Goal: Navigation & Orientation: Find specific page/section

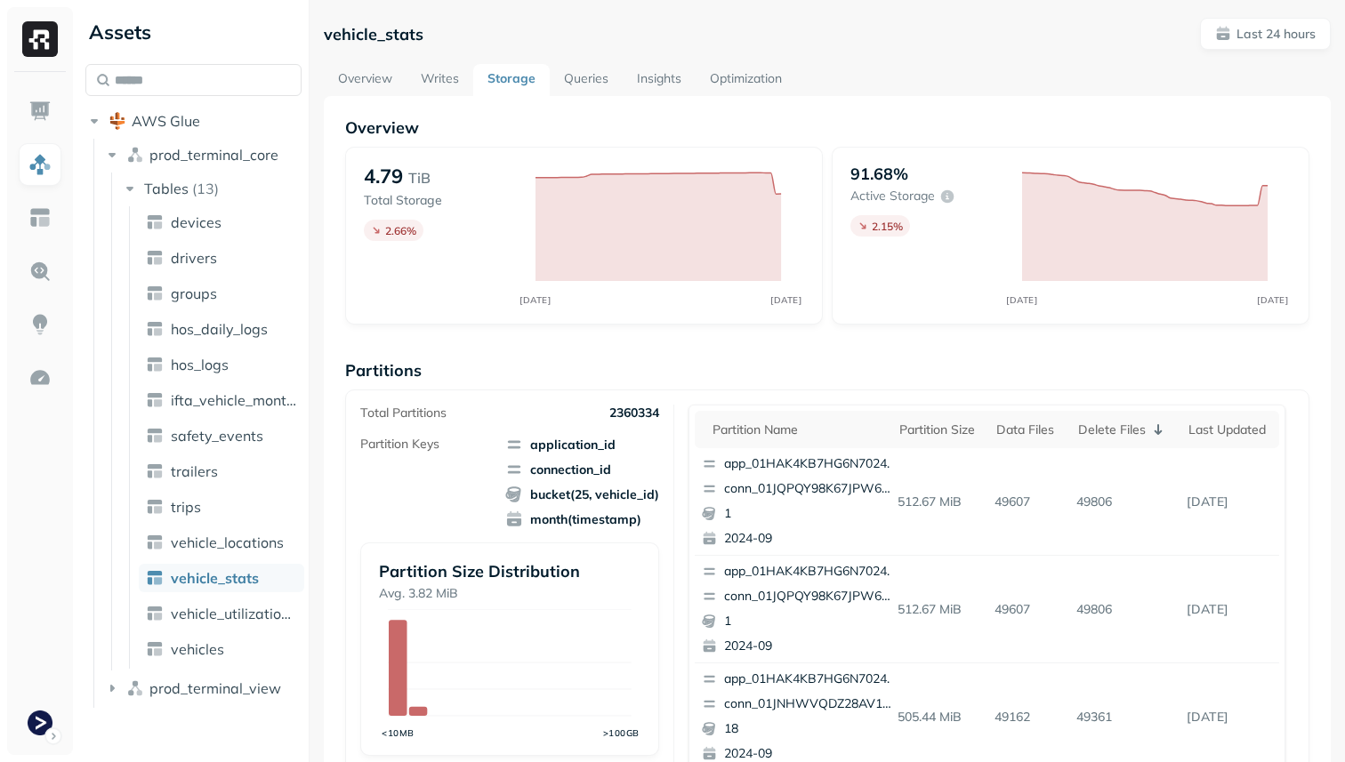
scroll to position [598, 0]
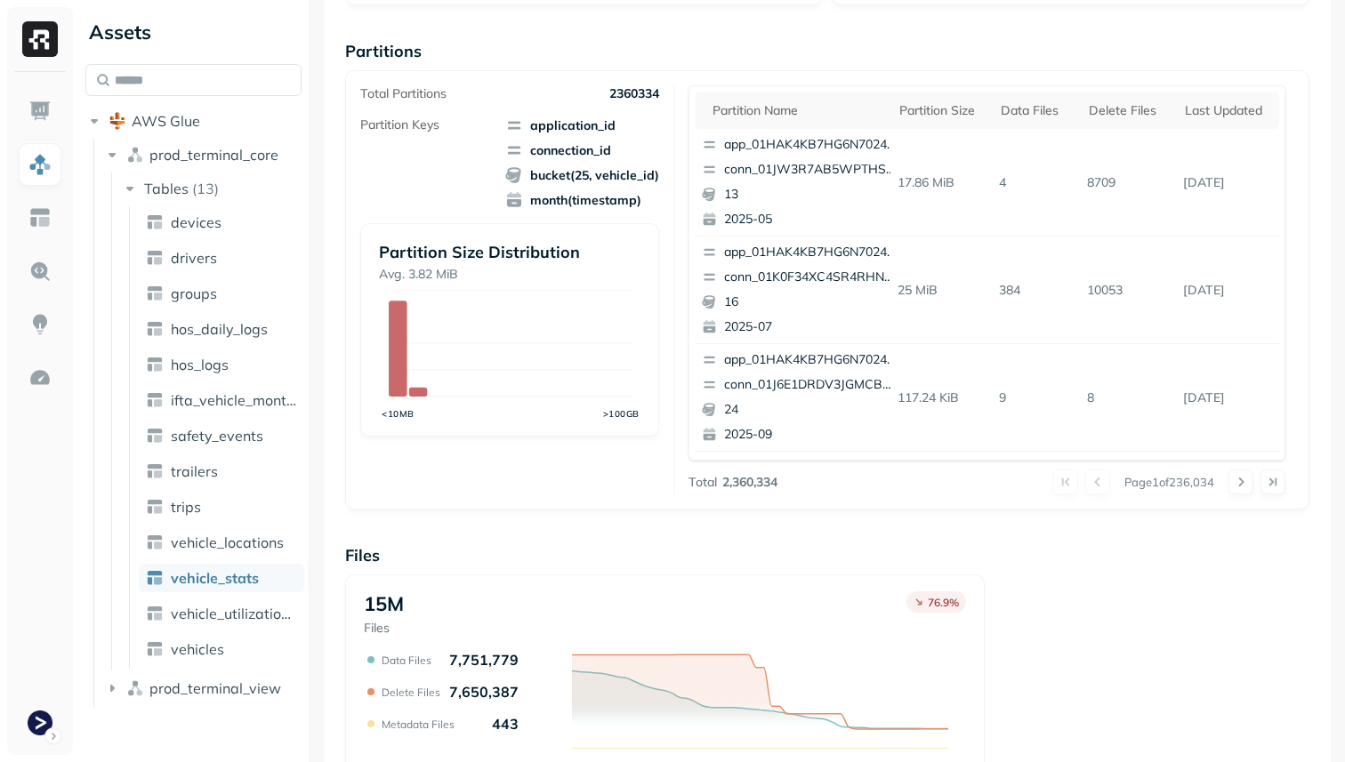
scroll to position [304, 0]
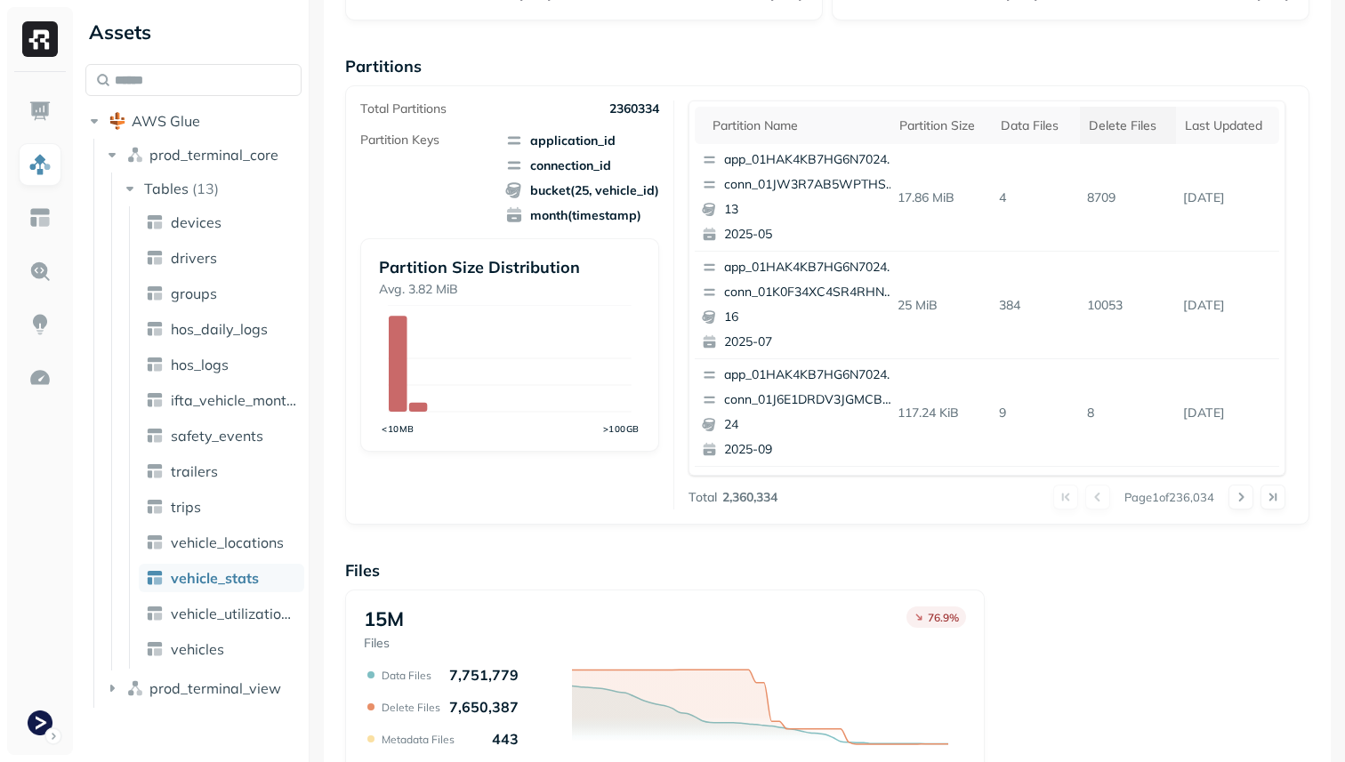
click at [1105, 125] on div "Delete Files" at bounding box center [1128, 125] width 78 height 17
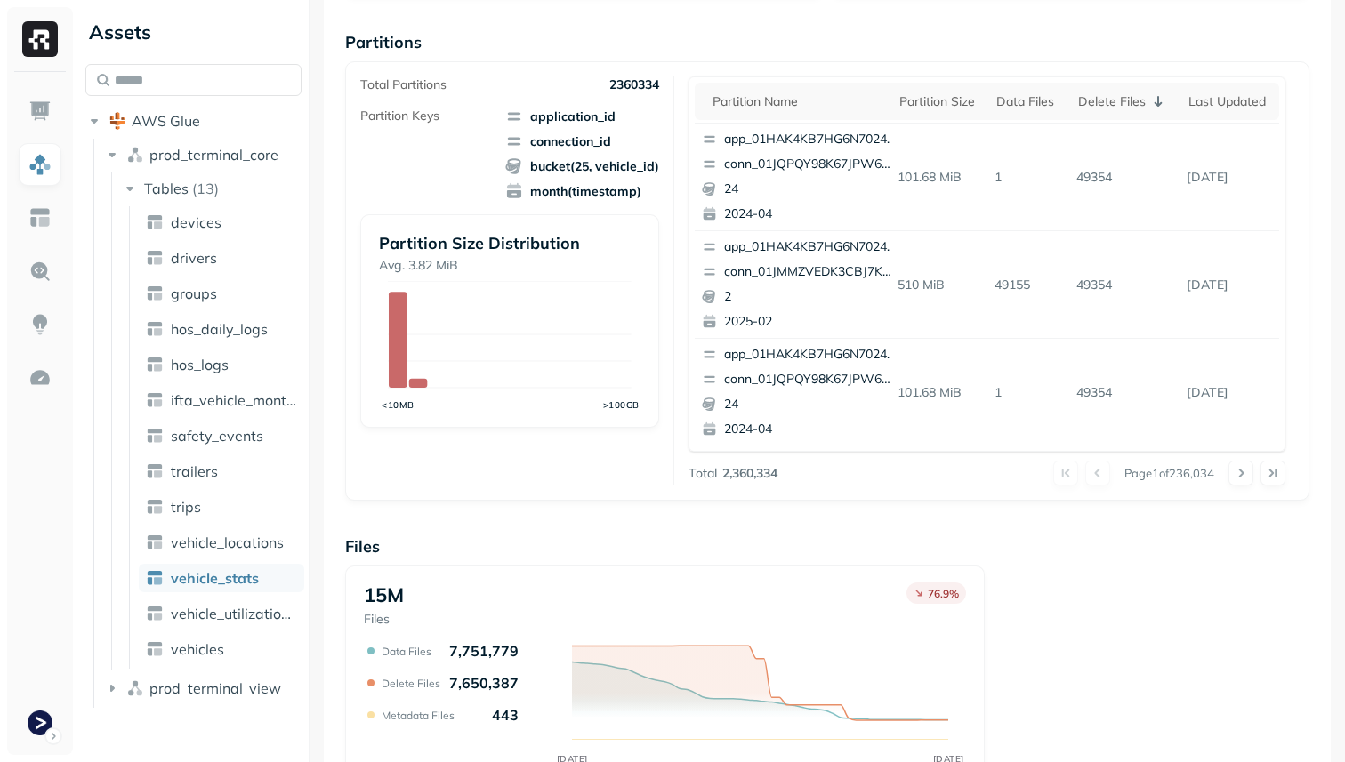
scroll to position [415, 0]
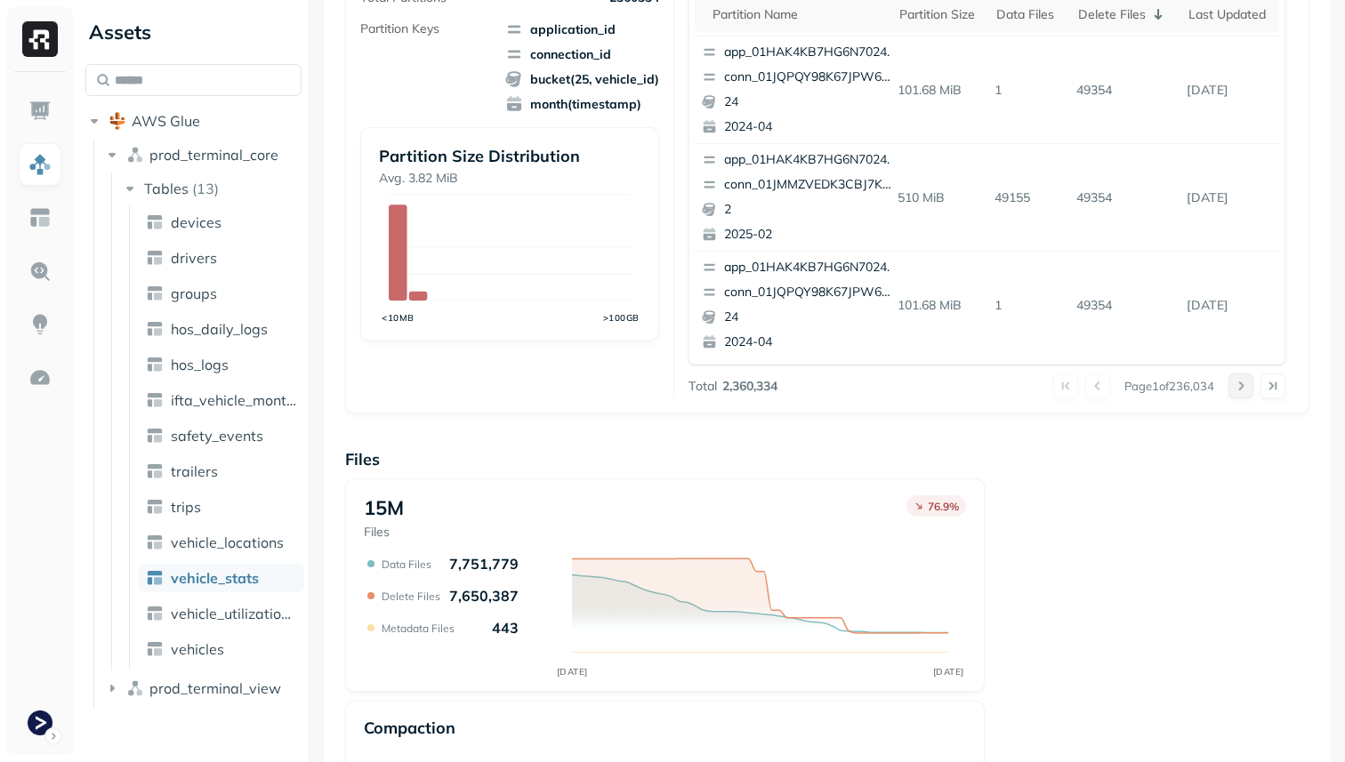
click at [1236, 390] on button at bounding box center [1240, 386] width 25 height 25
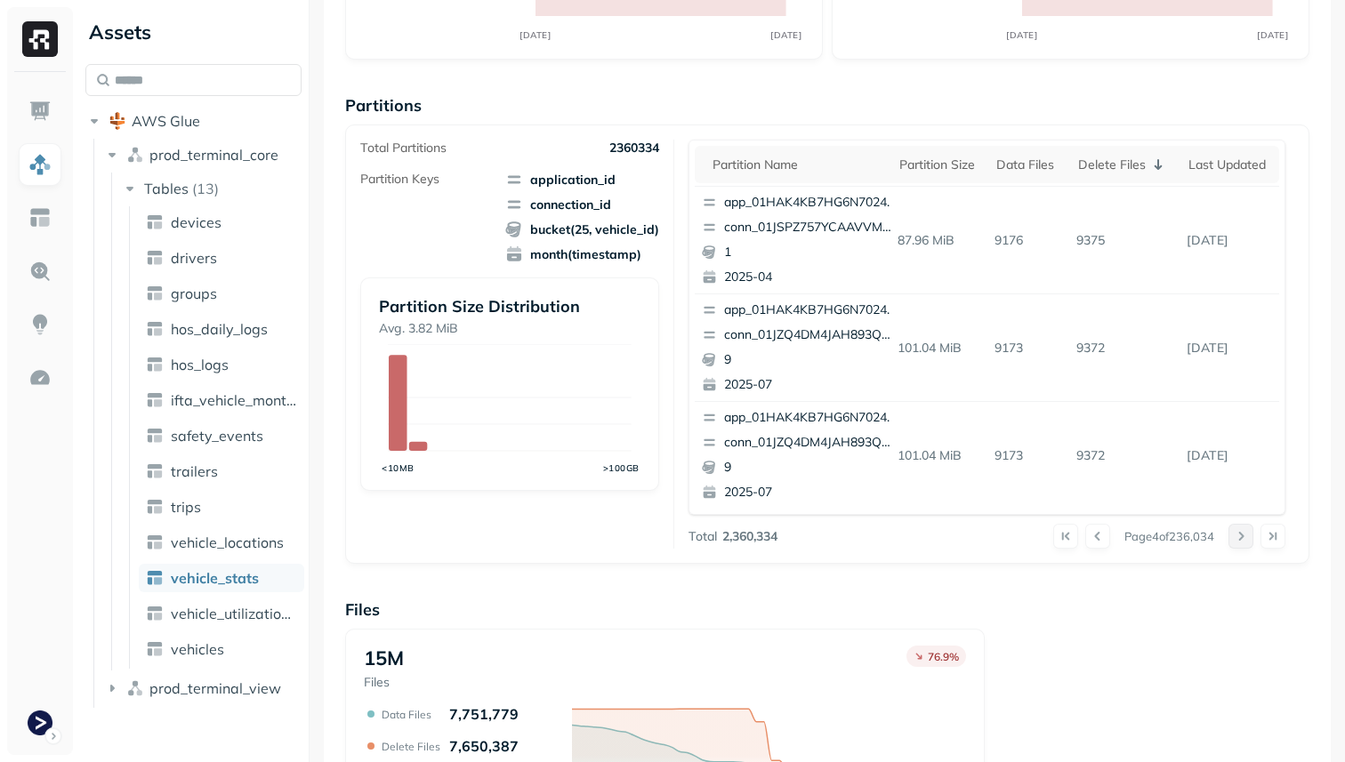
scroll to position [264, 0]
click at [1086, 528] on button at bounding box center [1097, 537] width 25 height 25
click at [1231, 537] on button at bounding box center [1240, 537] width 25 height 25
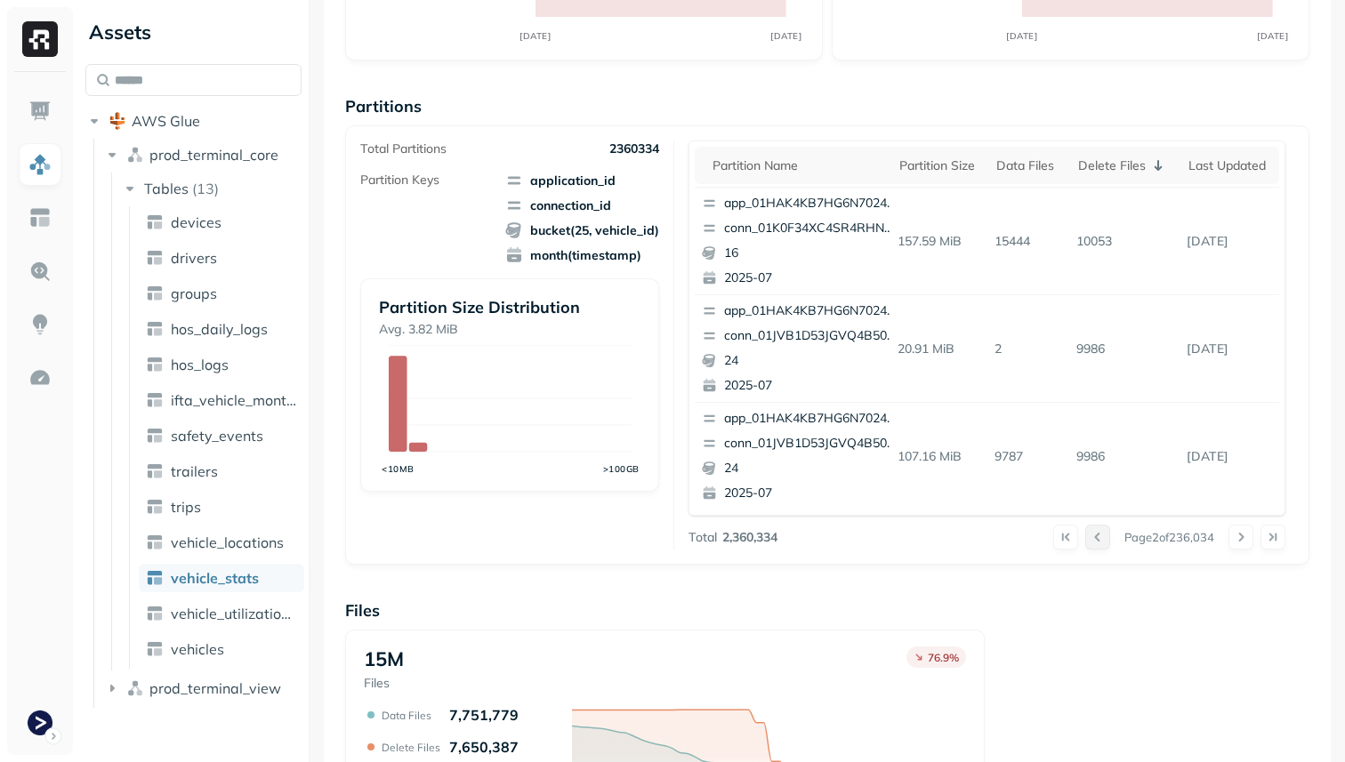
click at [1093, 538] on button at bounding box center [1097, 537] width 25 height 25
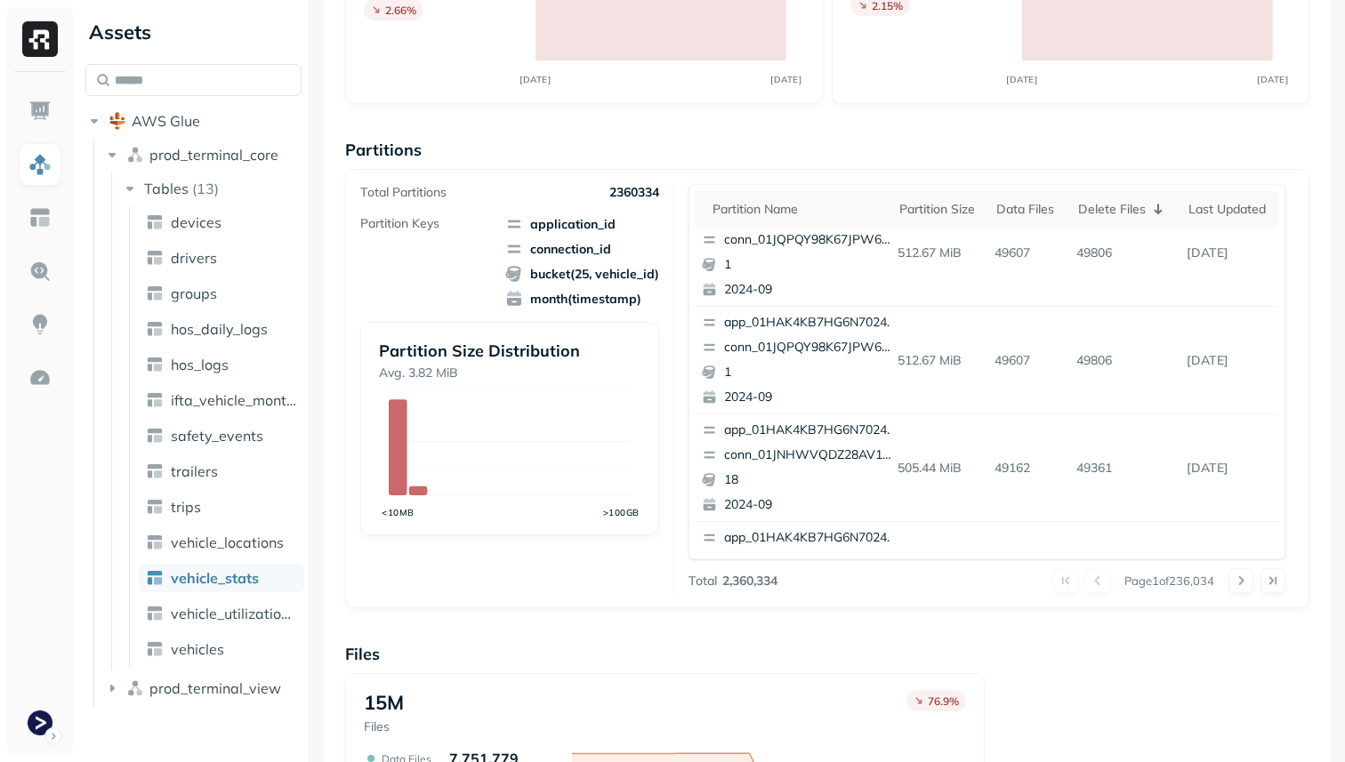
scroll to position [0, 0]
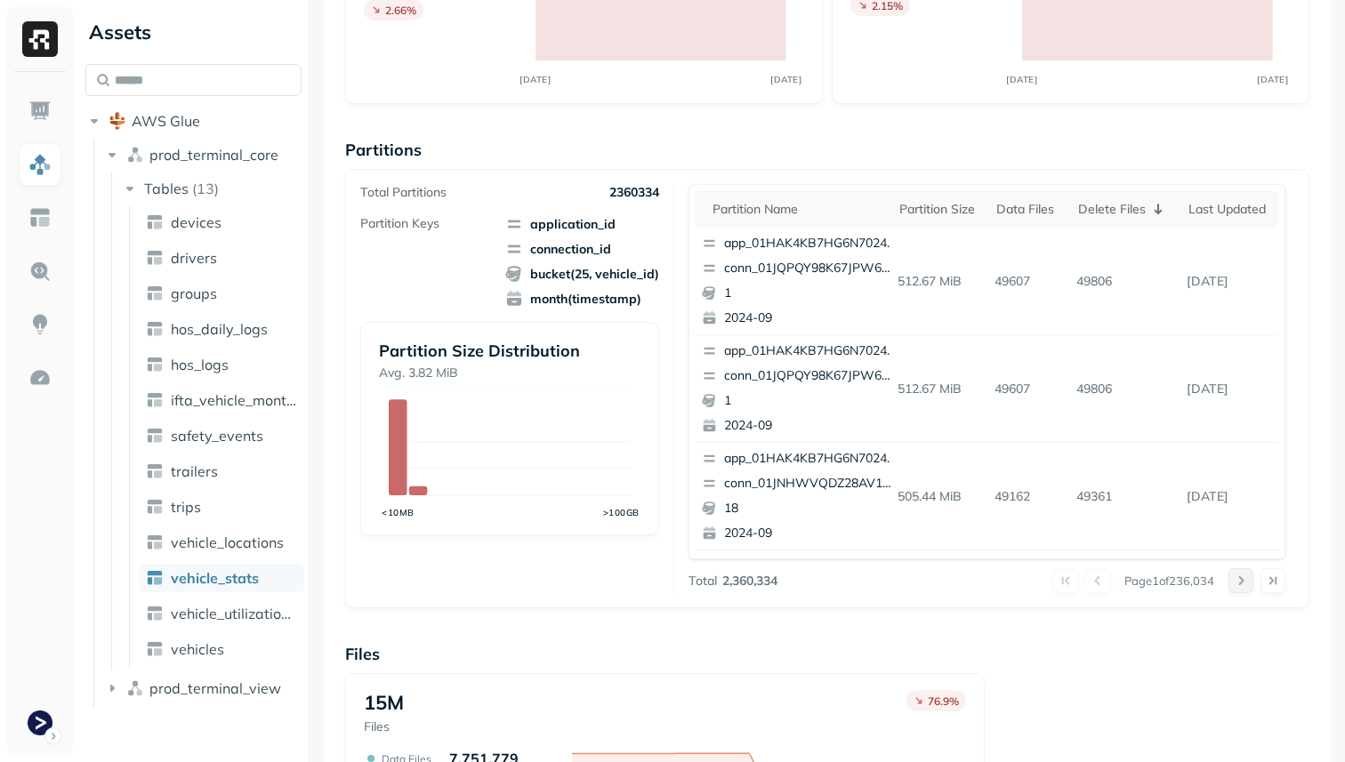
click at [1236, 583] on button at bounding box center [1240, 580] width 25 height 25
click at [1093, 585] on button at bounding box center [1097, 580] width 25 height 25
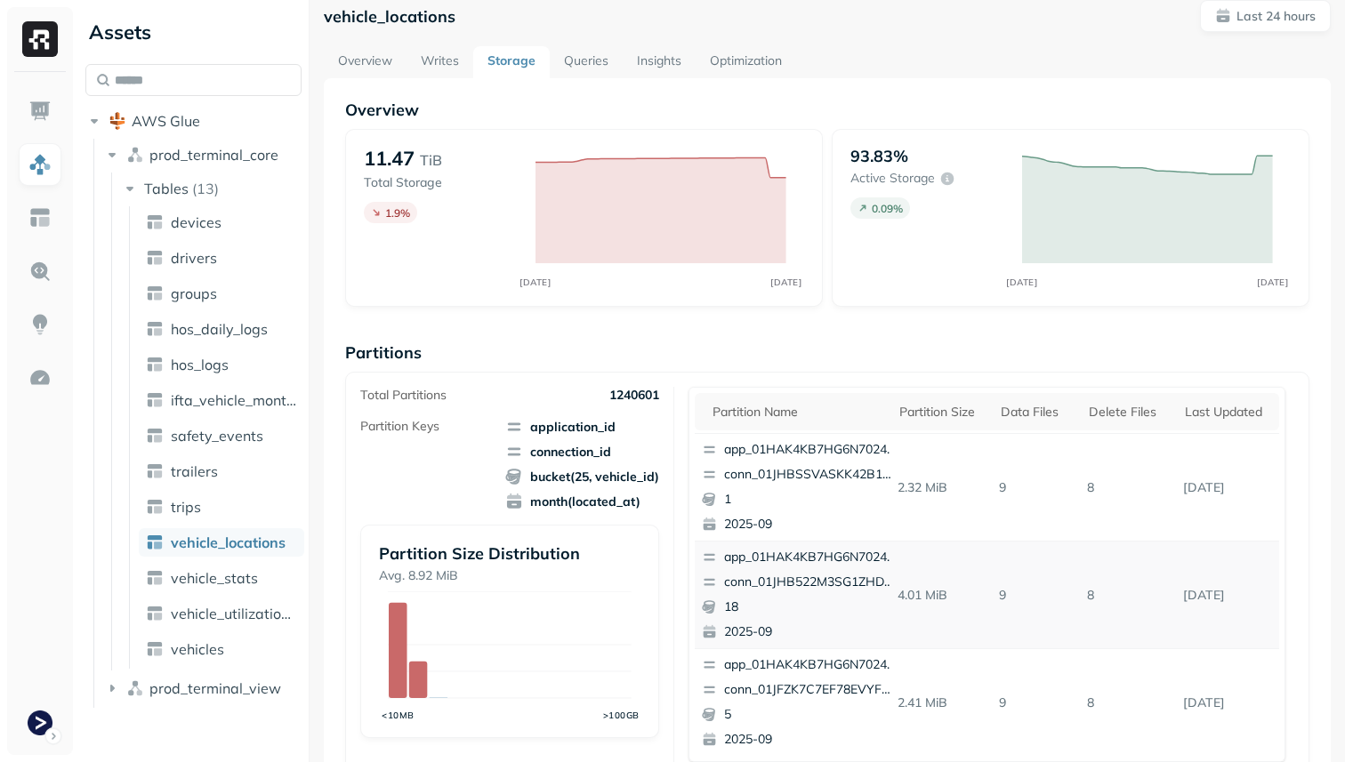
scroll to position [6, 0]
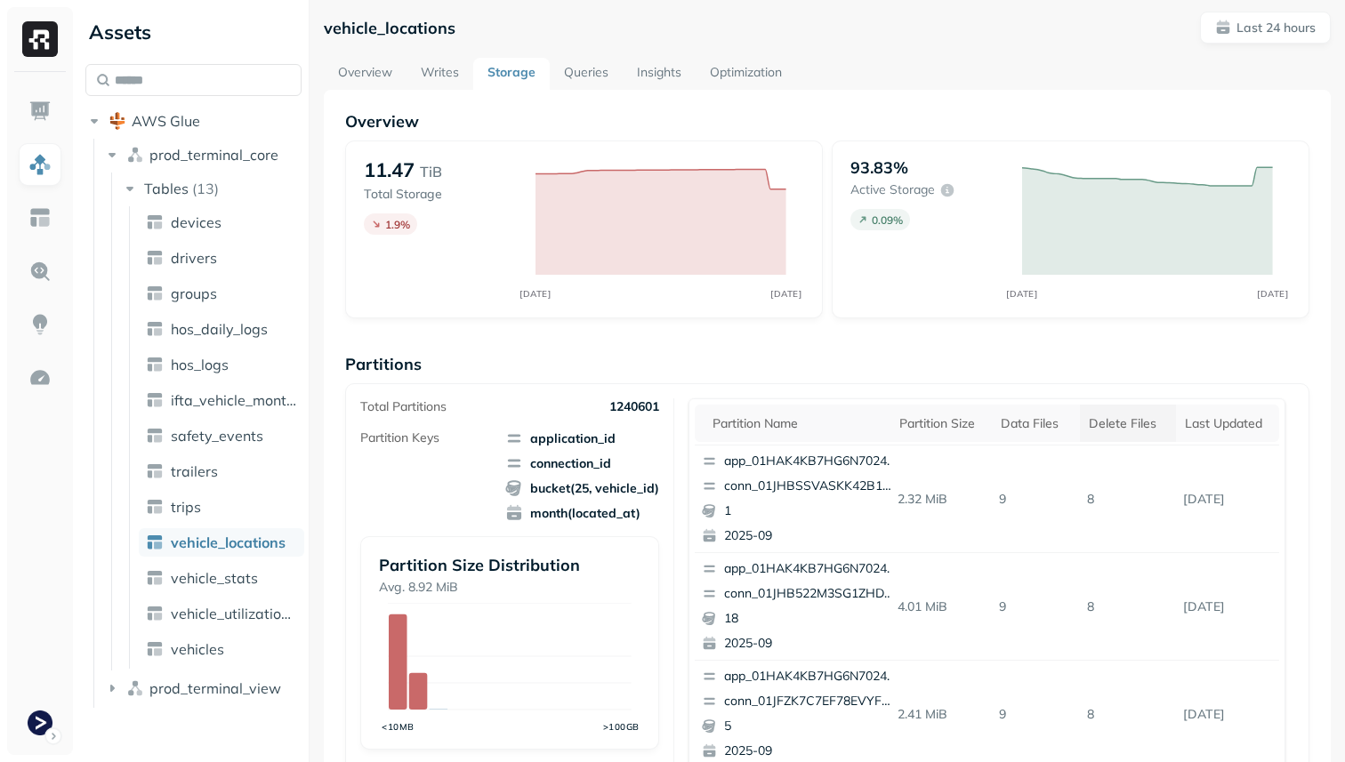
click at [1109, 422] on div "Delete Files" at bounding box center [1128, 423] width 78 height 17
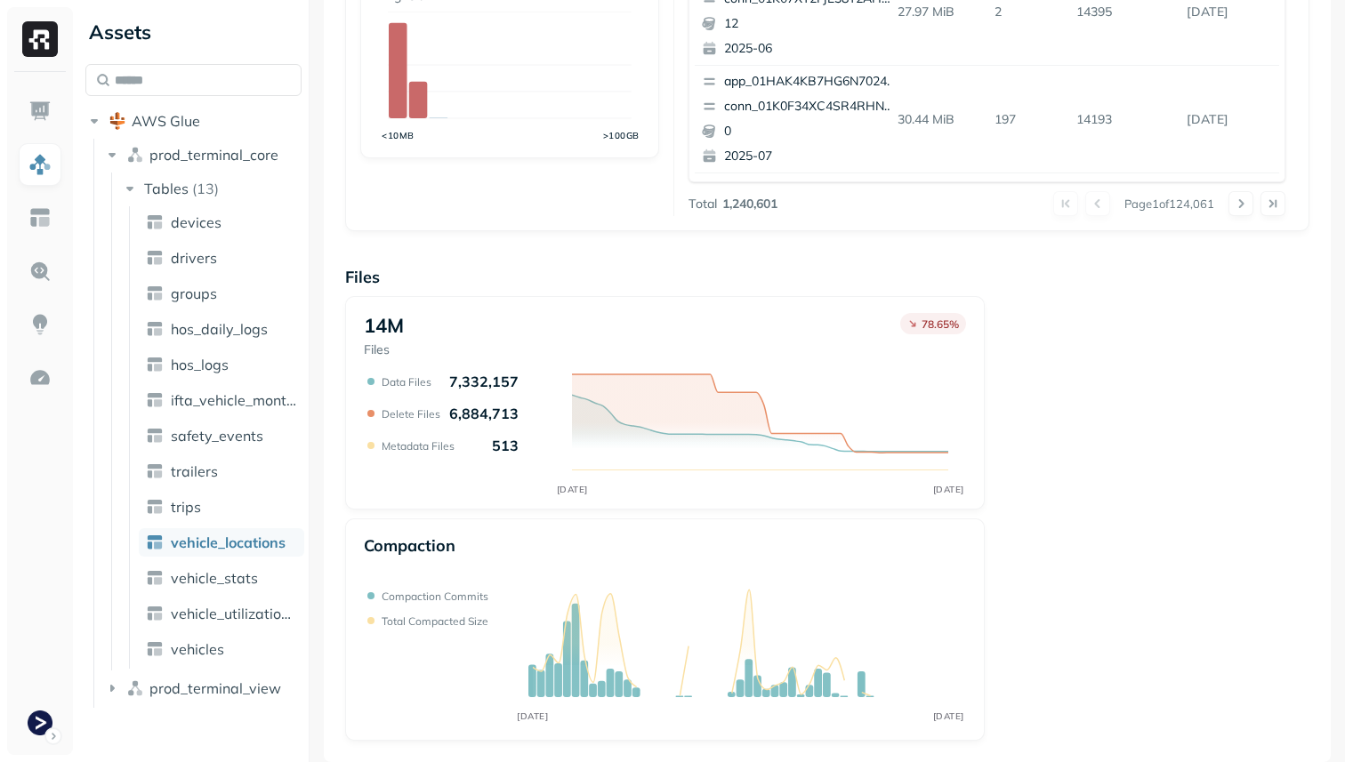
scroll to position [0, 0]
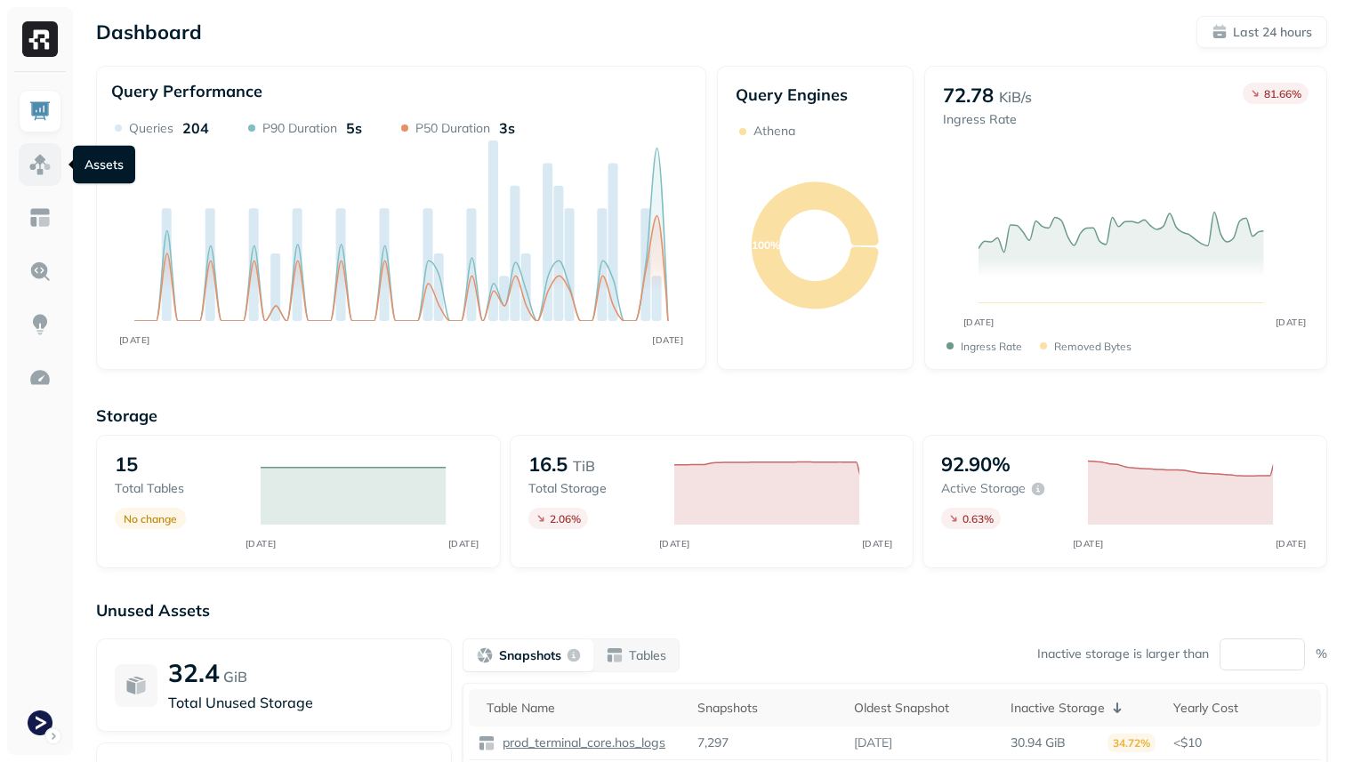
click at [21, 157] on link at bounding box center [40, 164] width 43 height 43
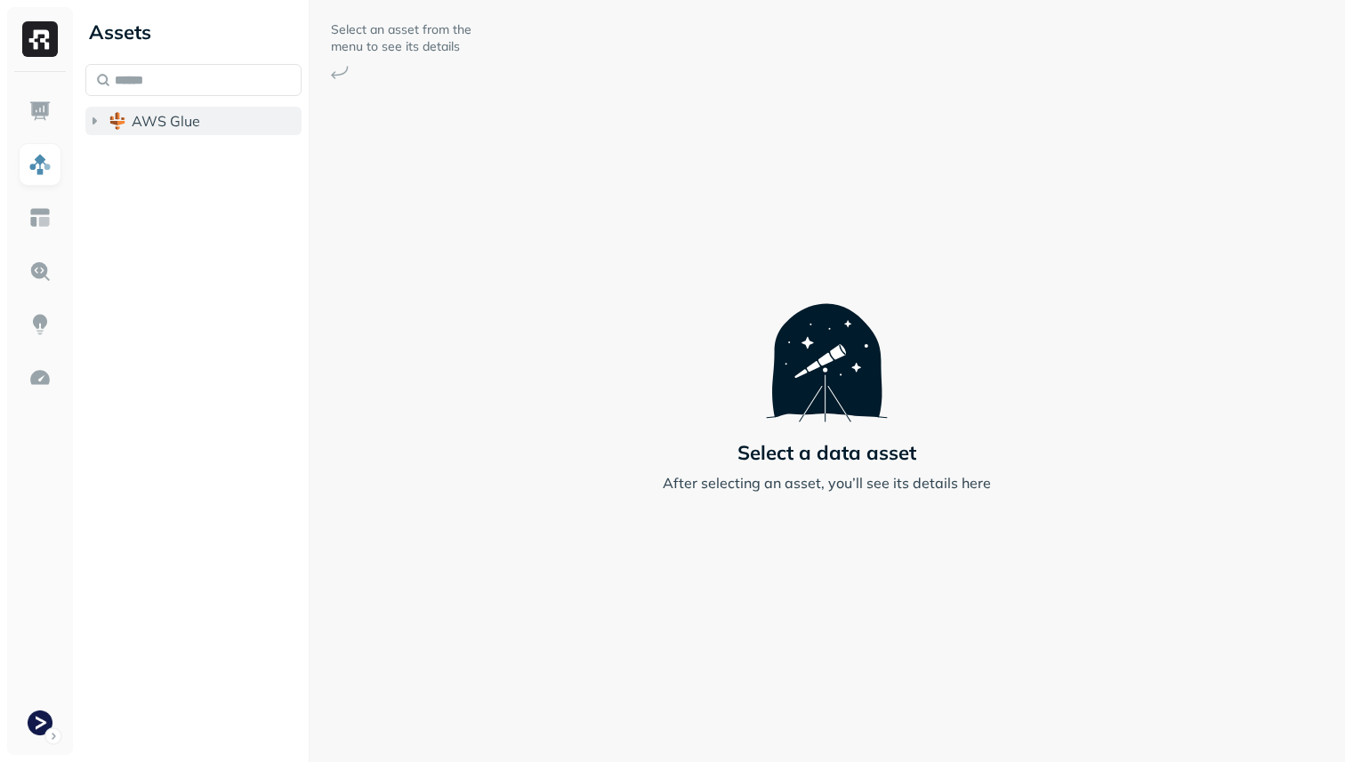
click at [169, 131] on button "AWS Glue" at bounding box center [193, 121] width 216 height 28
click at [179, 161] on span "prod_terminal_core" at bounding box center [213, 155] width 129 height 18
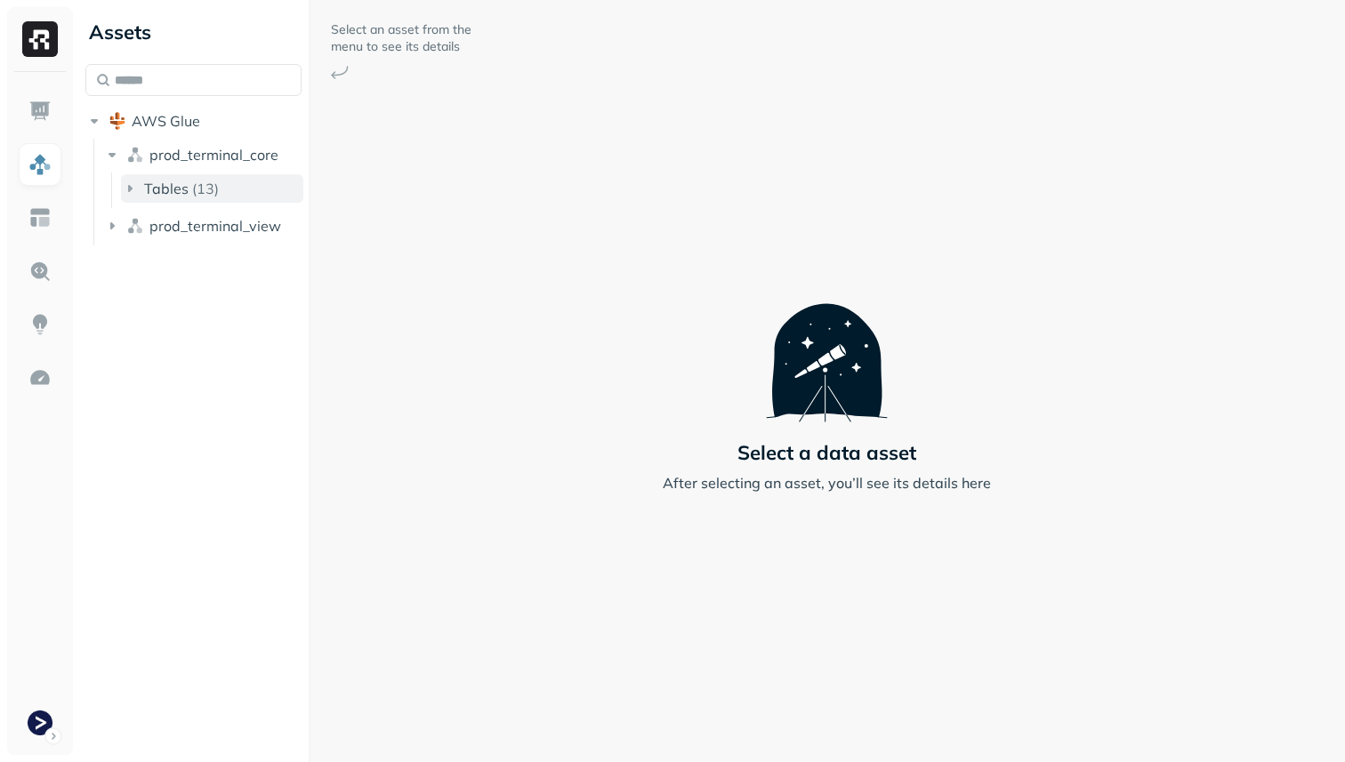
click at [192, 191] on p "( 13 )" at bounding box center [205, 189] width 27 height 18
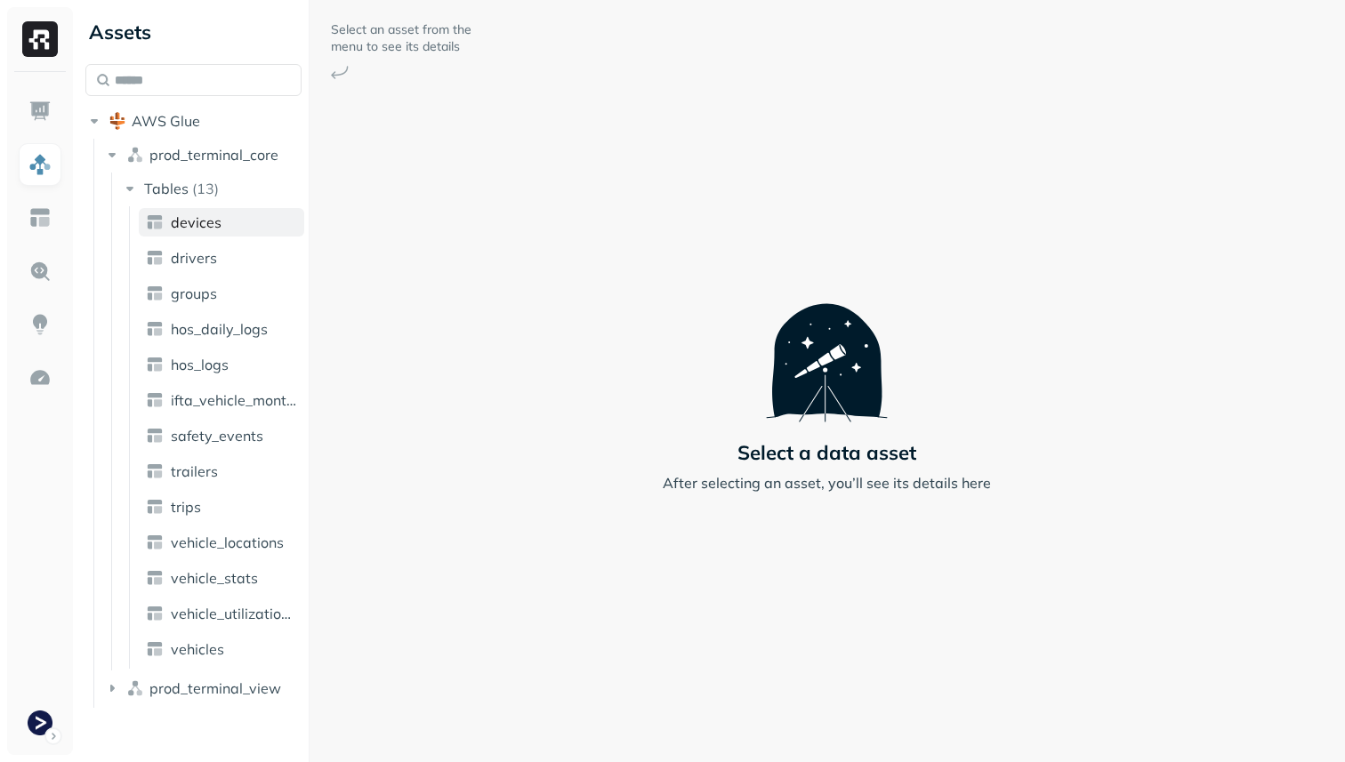
click at [199, 221] on span "devices" at bounding box center [196, 222] width 51 height 18
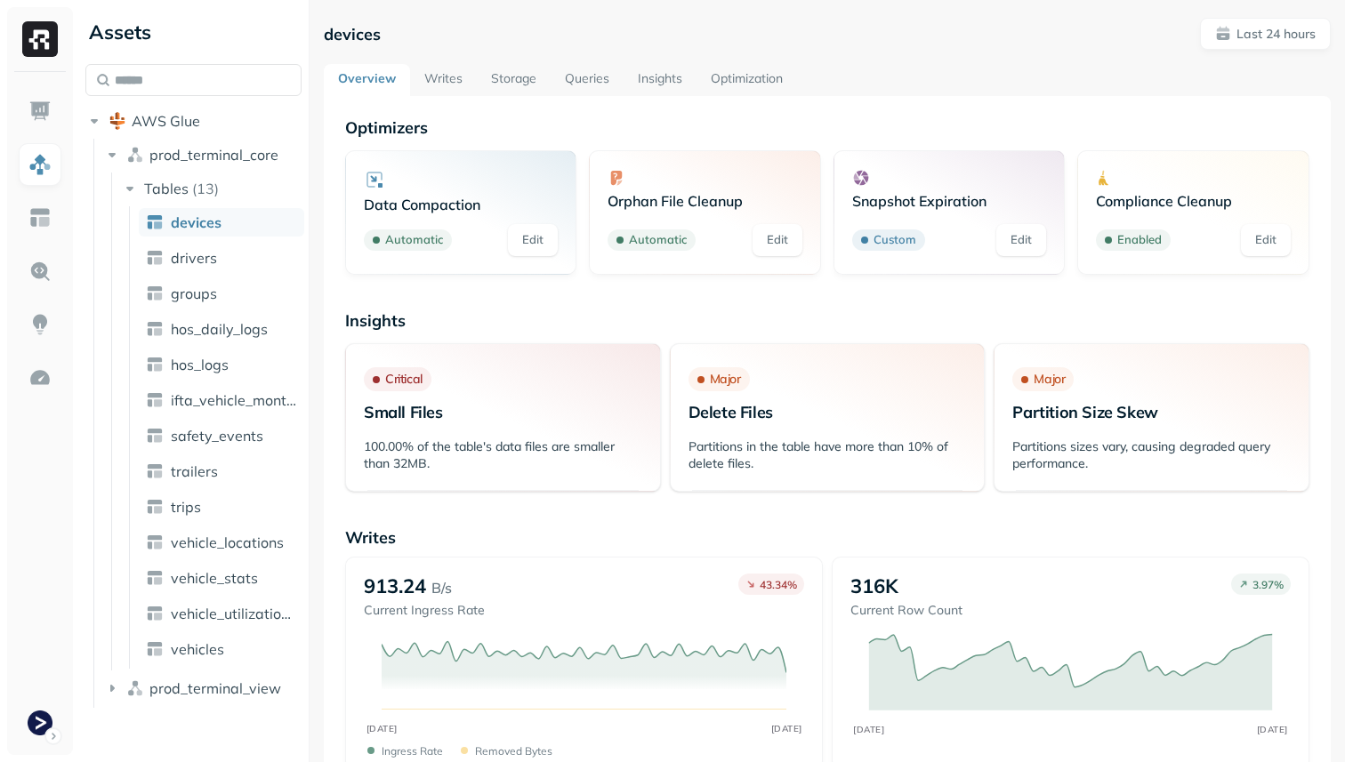
click at [515, 82] on link "Storage" at bounding box center [514, 80] width 74 height 32
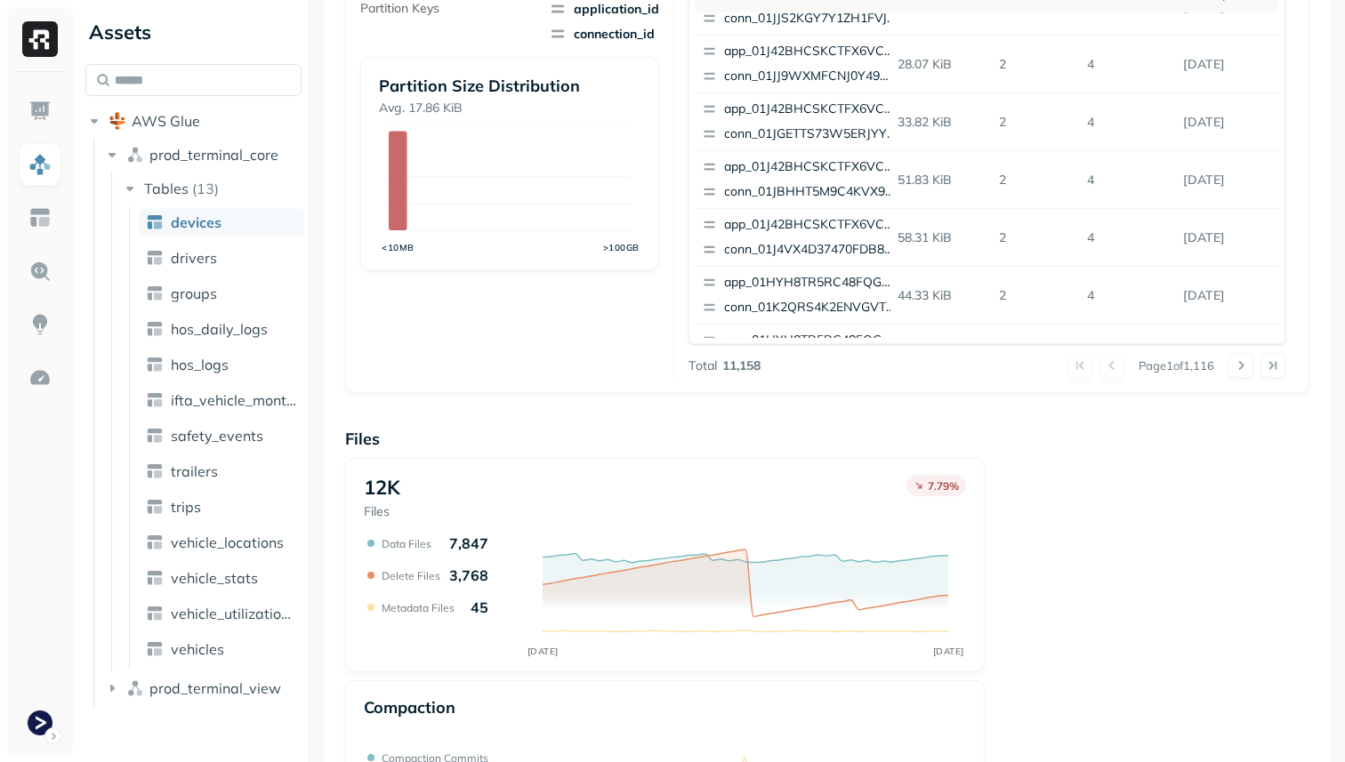
scroll to position [598, 0]
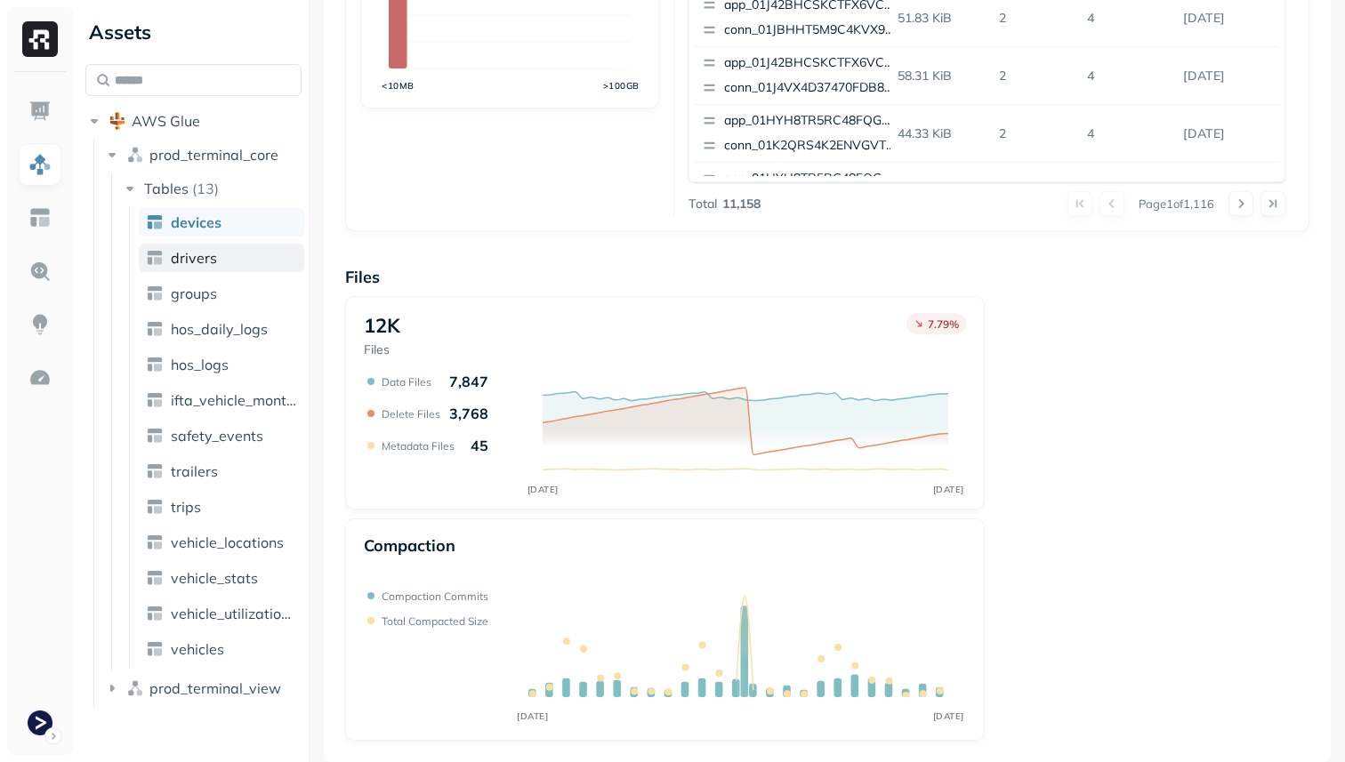
click at [243, 250] on link "drivers" at bounding box center [221, 258] width 165 height 28
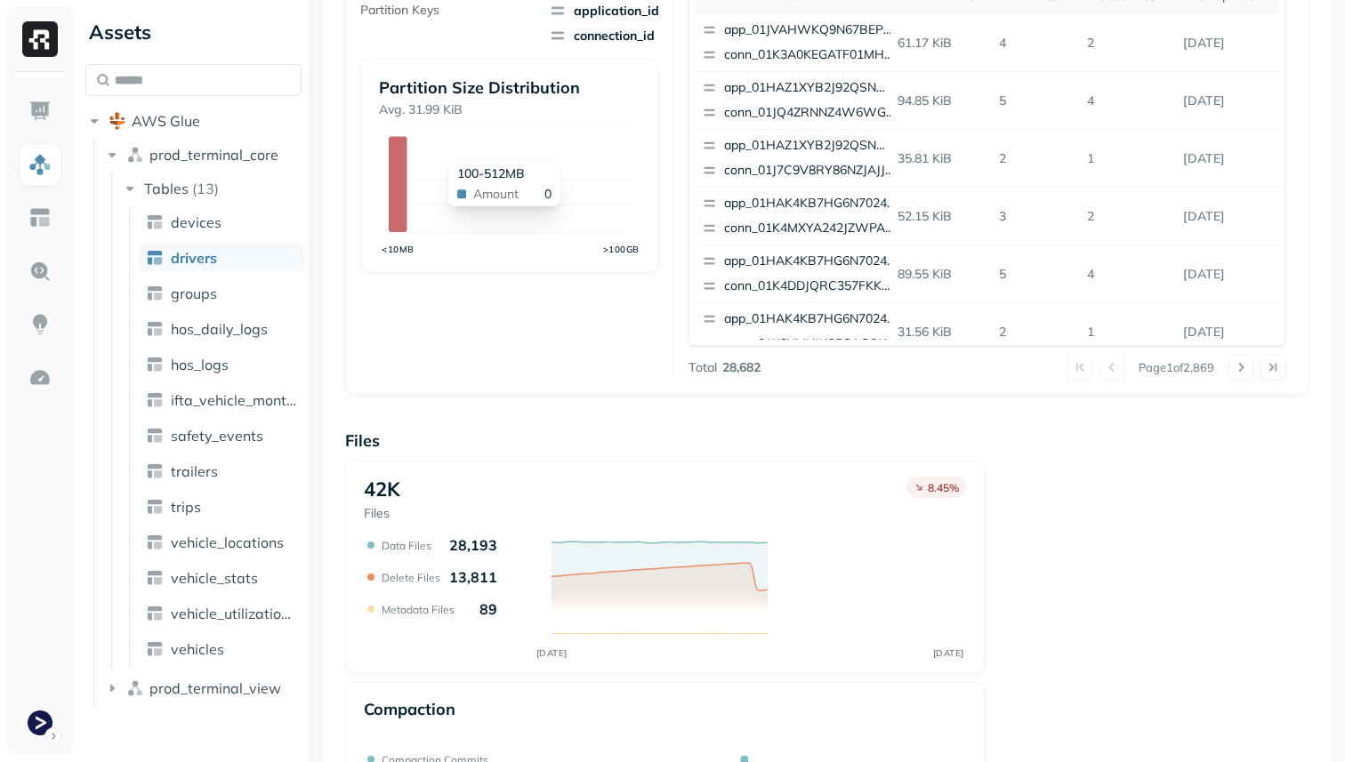
scroll to position [598, 0]
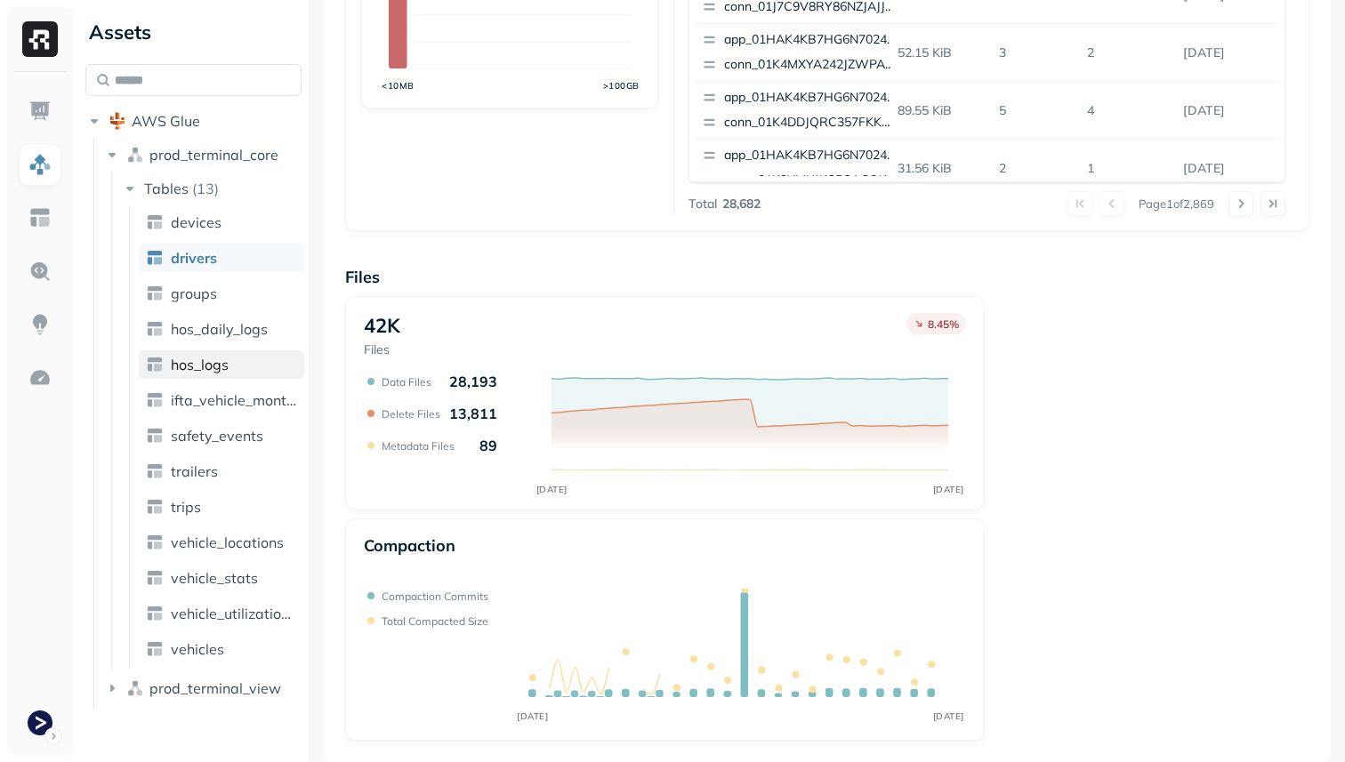
click at [206, 362] on span "hos_logs" at bounding box center [200, 365] width 58 height 18
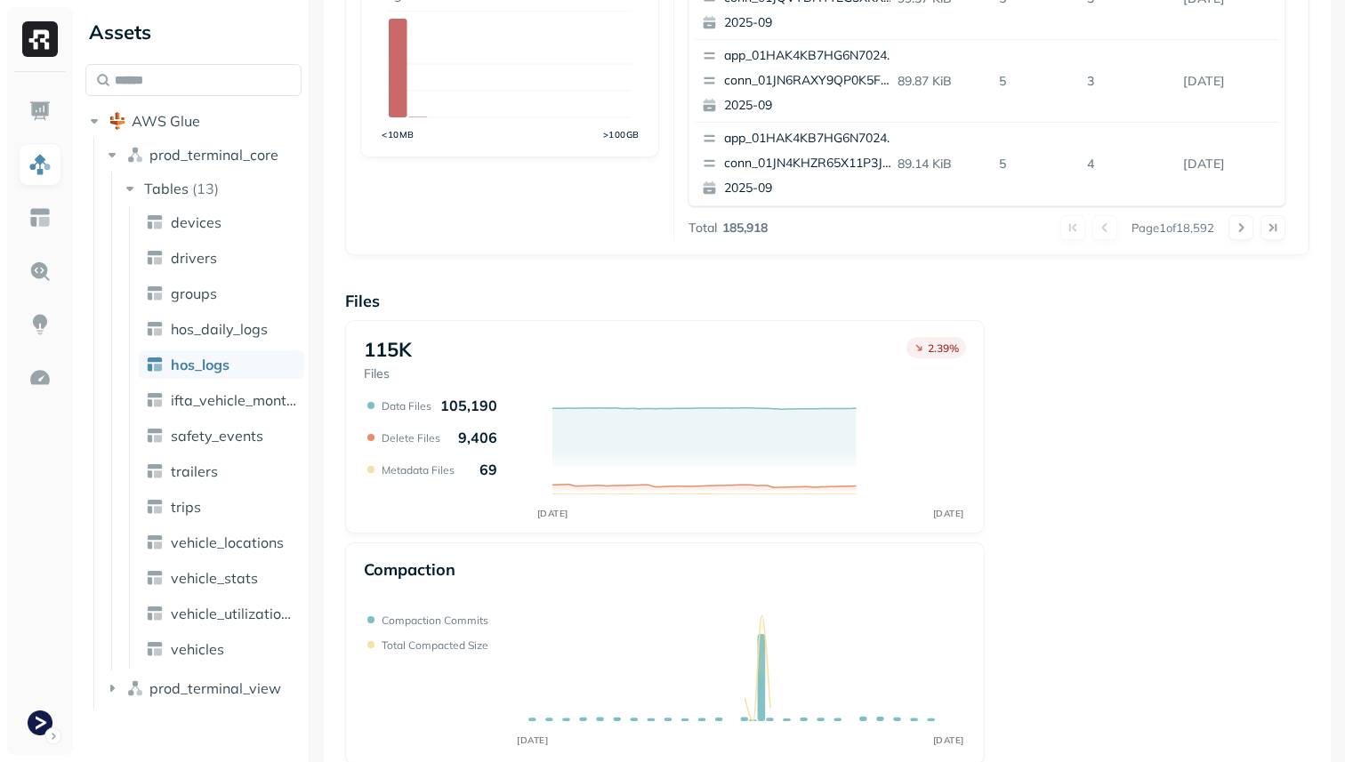
scroll to position [598, 0]
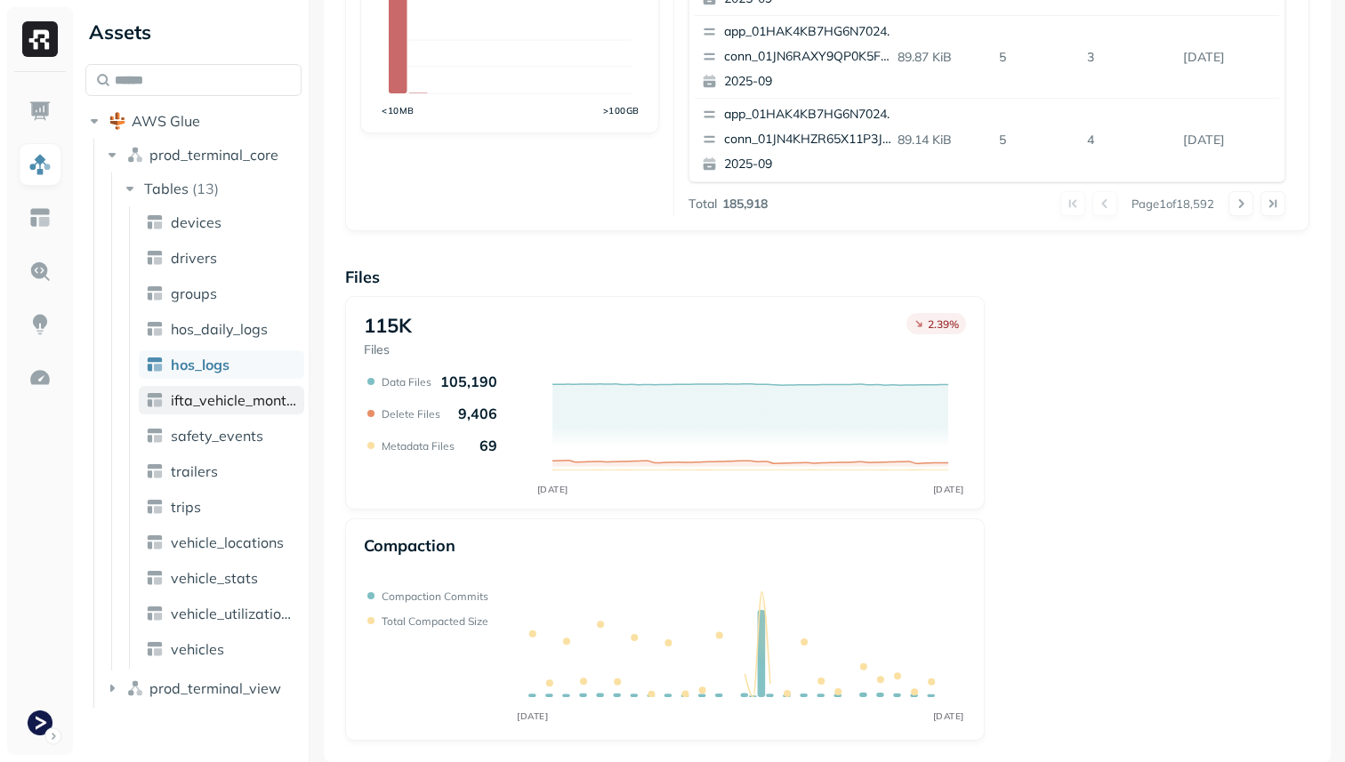
click at [216, 398] on span "ifta_vehicle_months" at bounding box center [234, 400] width 126 height 18
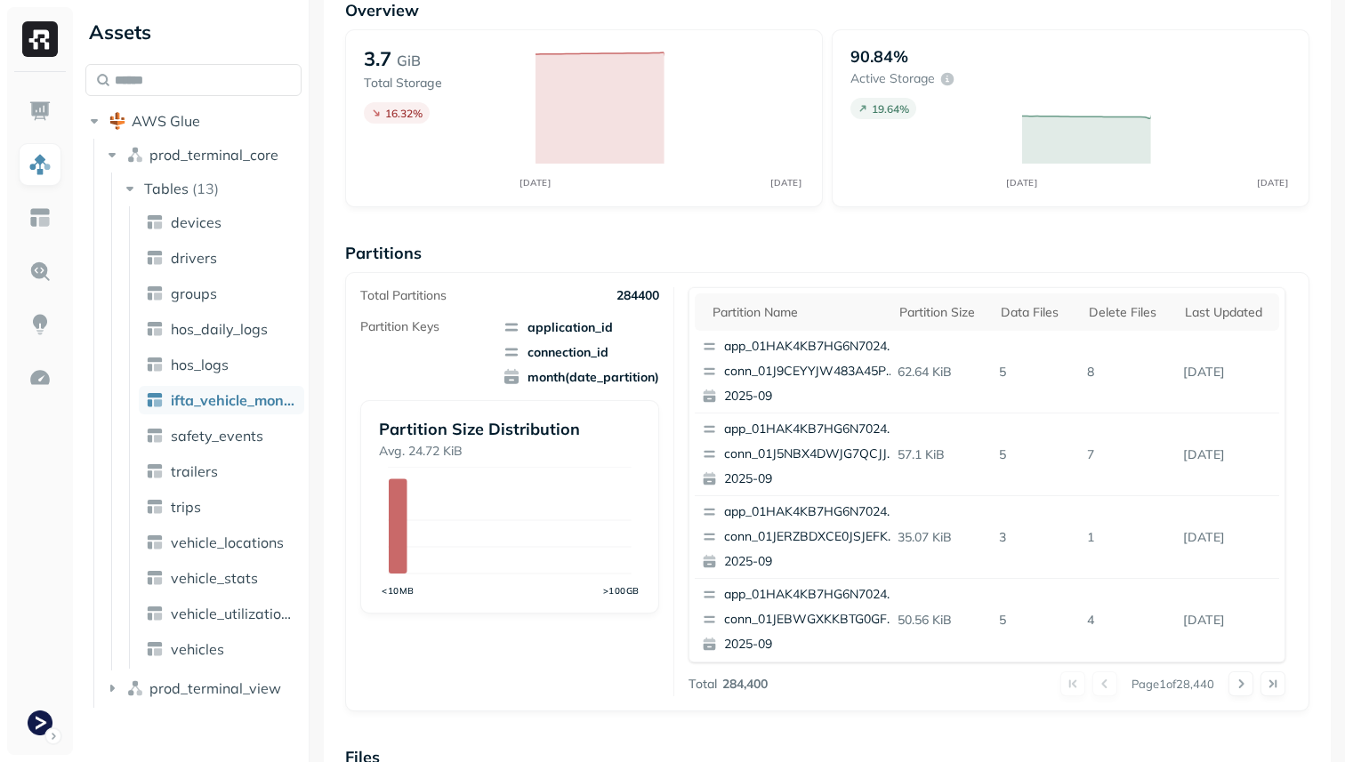
scroll to position [598, 0]
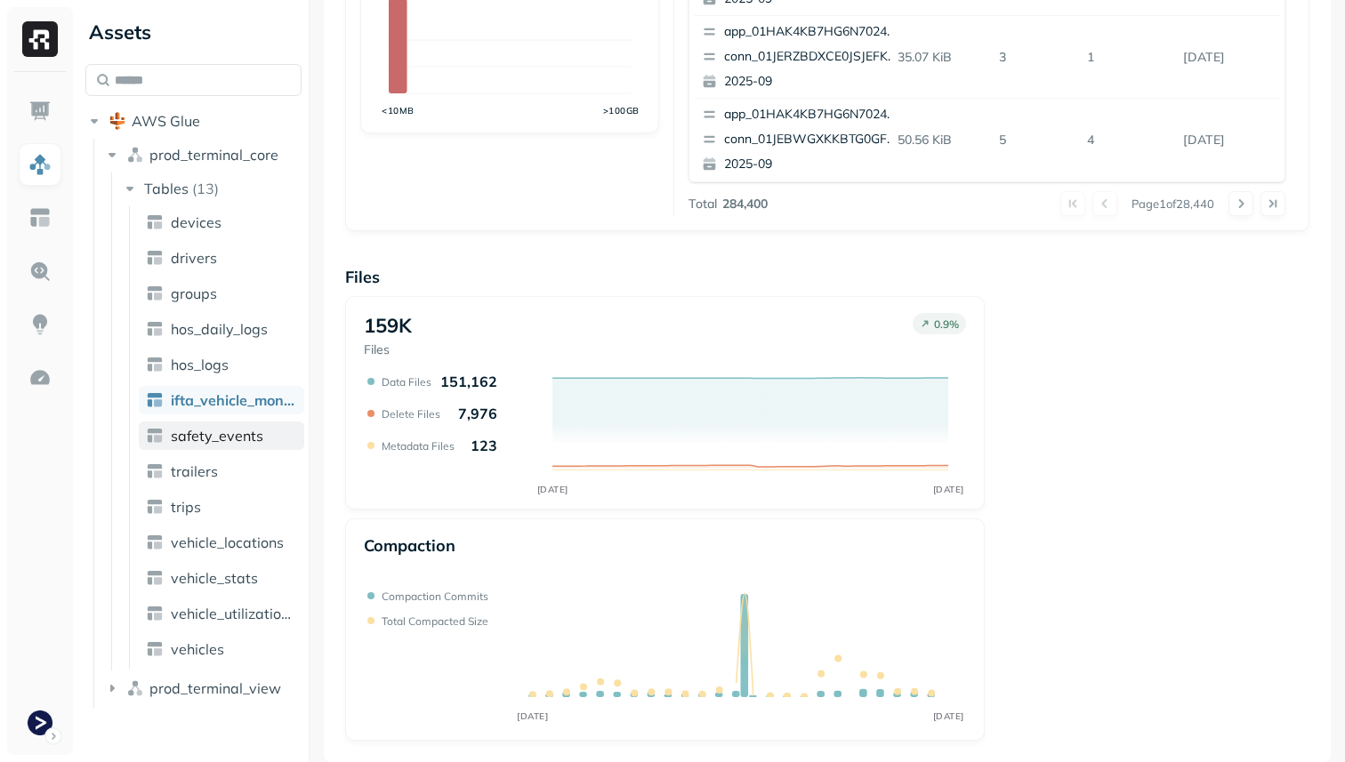
click at [243, 443] on span "safety_events" at bounding box center [217, 436] width 92 height 18
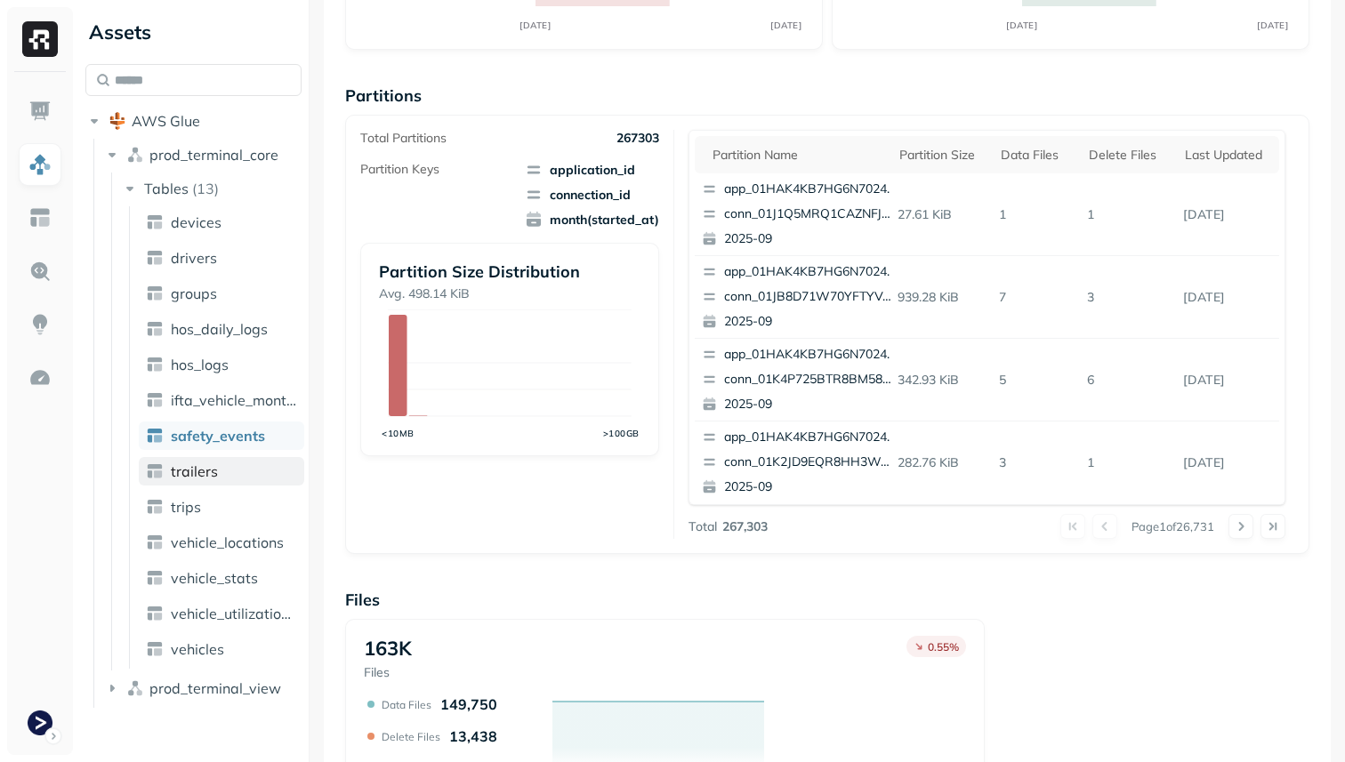
scroll to position [598, 0]
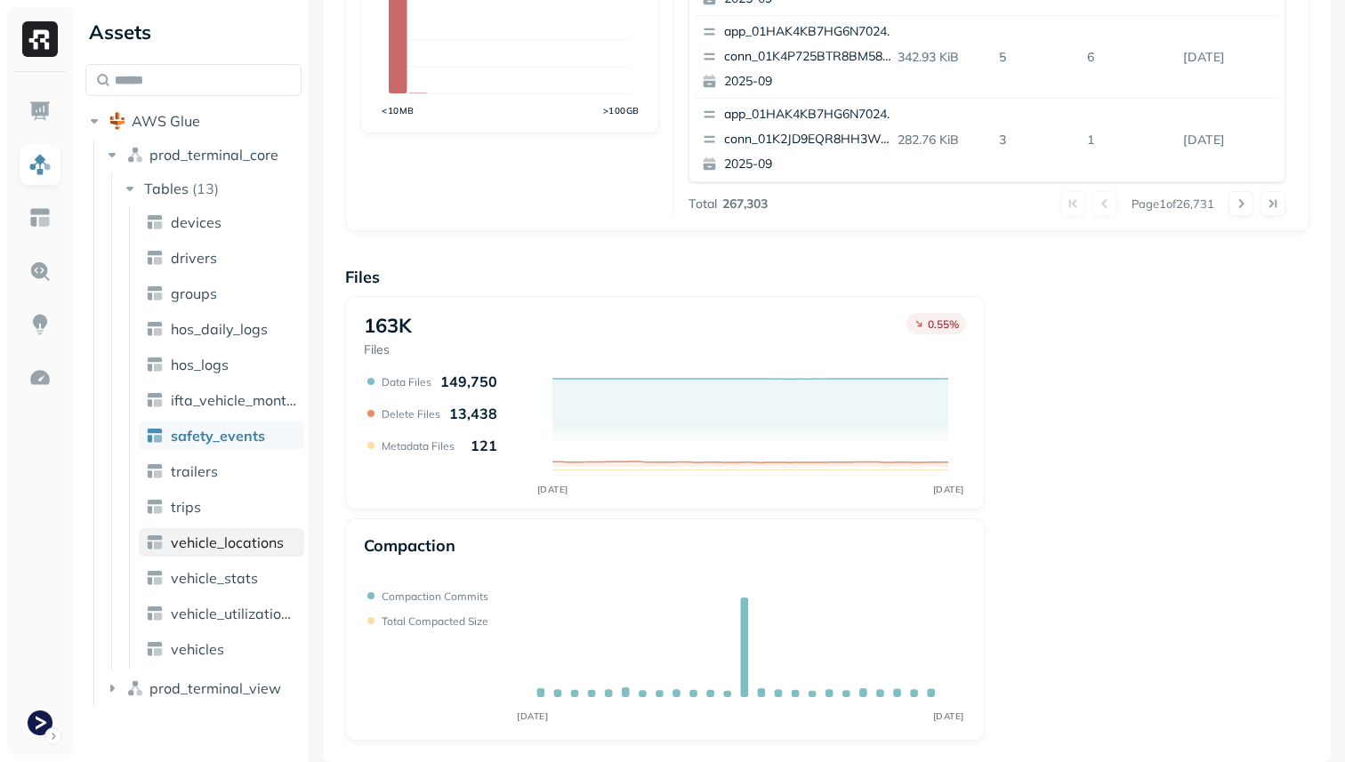
click at [236, 548] on span "vehicle_locations" at bounding box center [227, 543] width 113 height 18
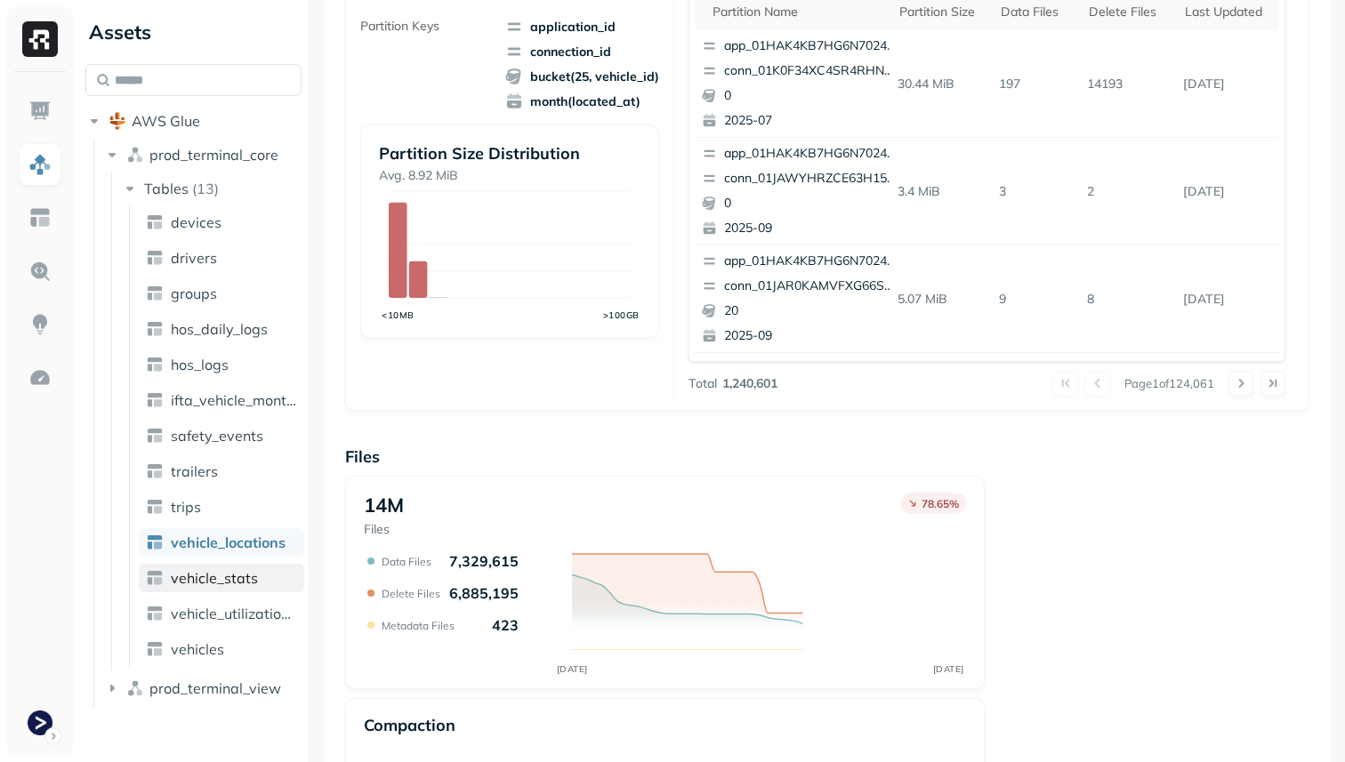
scroll to position [598, 0]
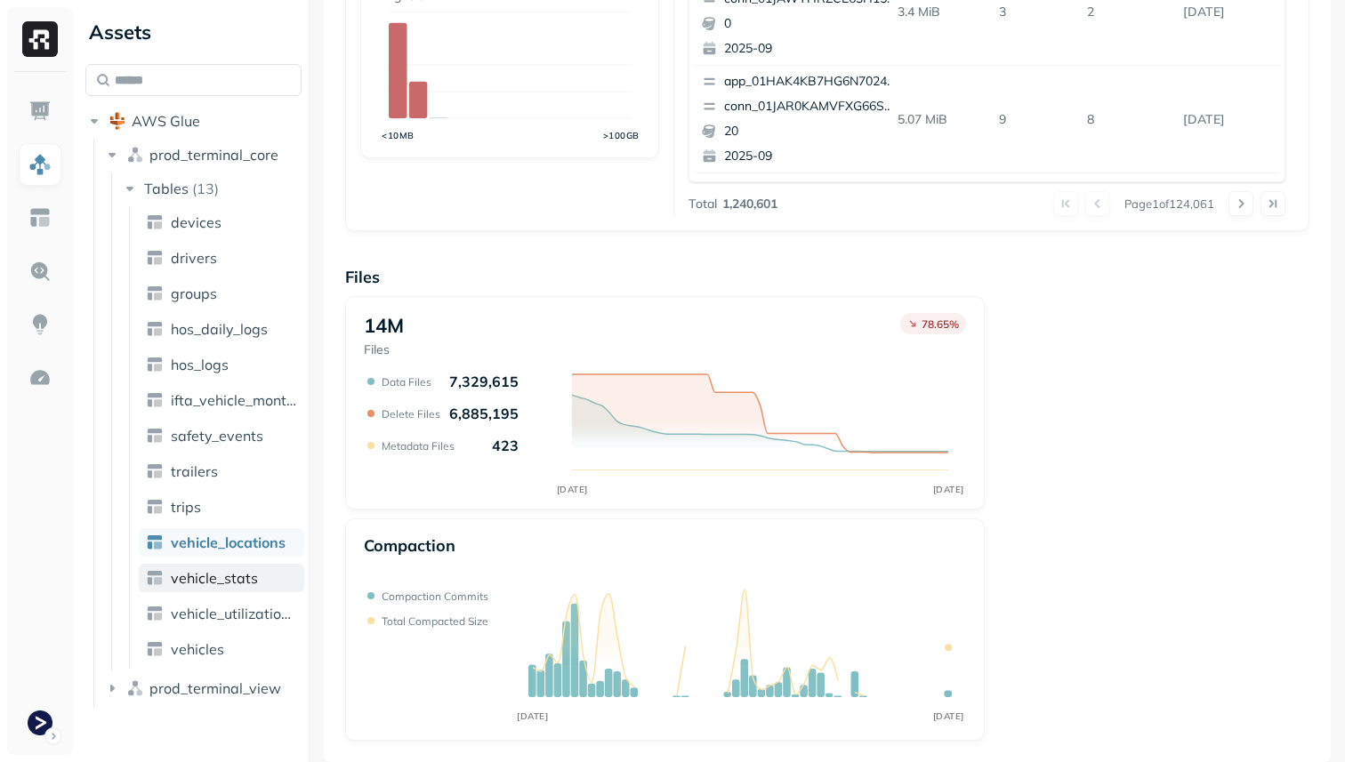
click at [186, 576] on span "vehicle_stats" at bounding box center [214, 578] width 87 height 18
